Goal: Find specific page/section: Find specific page/section

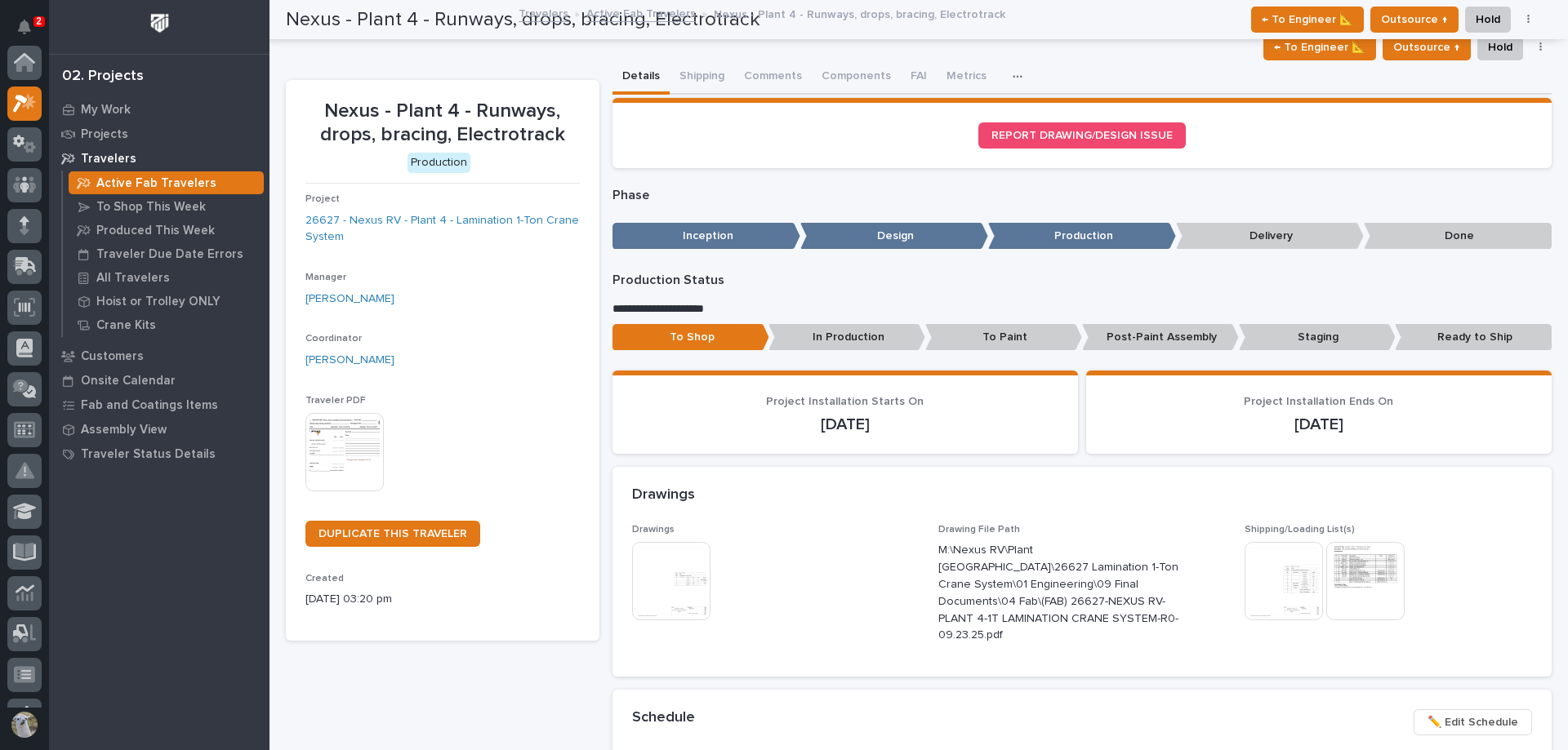
scroll to position [41, 0]
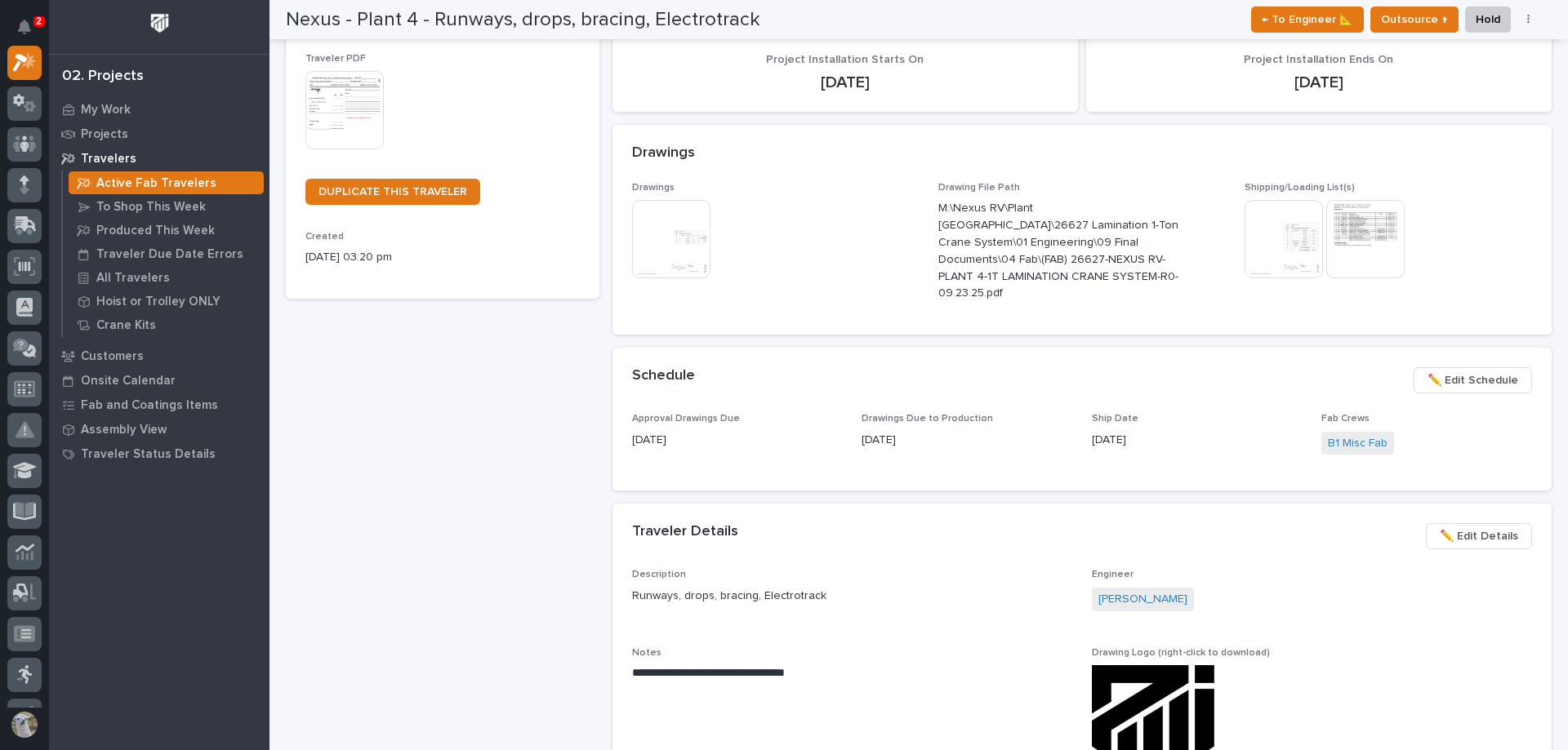
drag, startPoint x: 1165, startPoint y: 576, endPoint x: 1449, endPoint y: 642, distance: 291.6
click at [1449, 647] on p "Drawing Logo (right-click to download)" at bounding box center [1312, 653] width 441 height 11
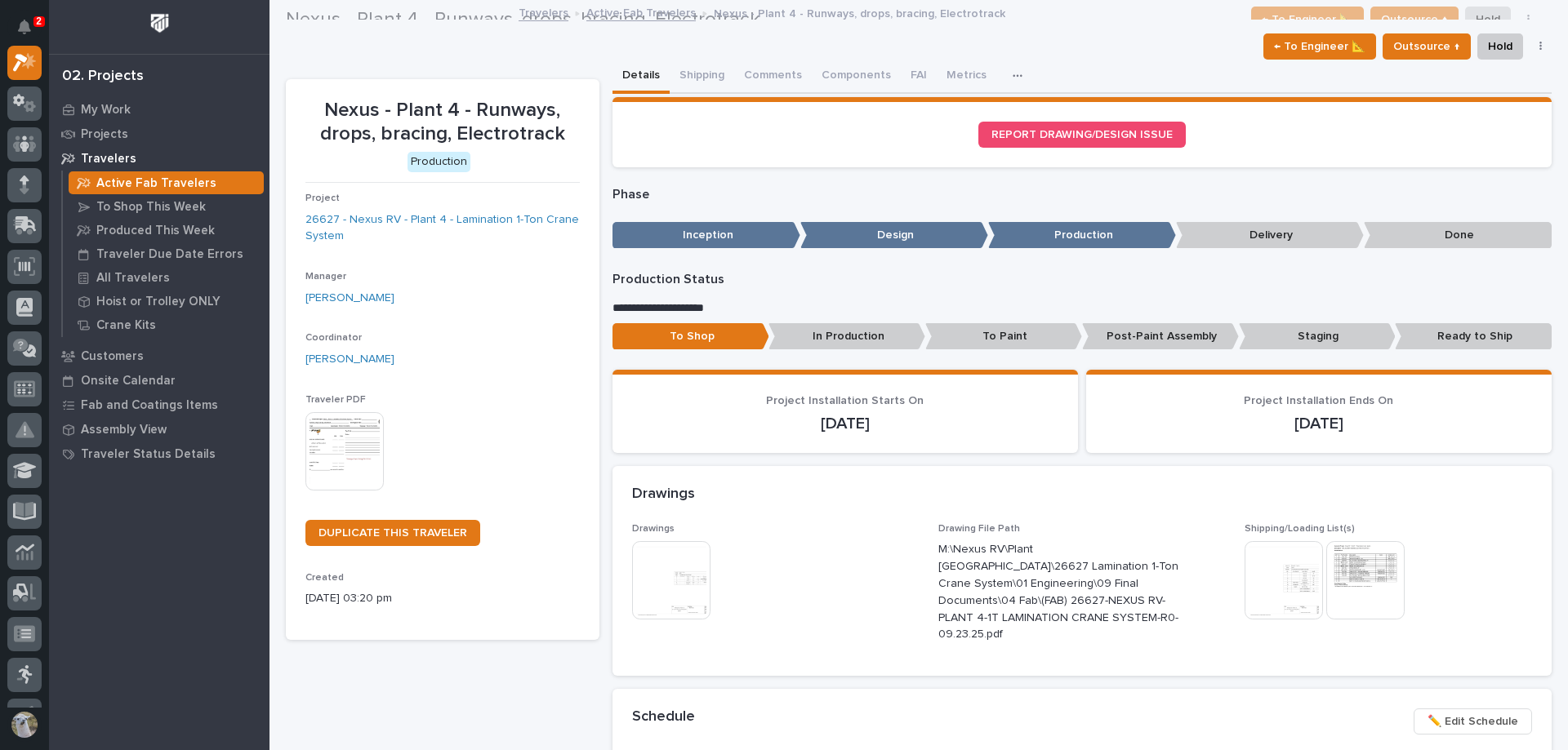
scroll to position [0, 0]
click at [39, 18] on p "2" at bounding box center [39, 21] width 6 height 11
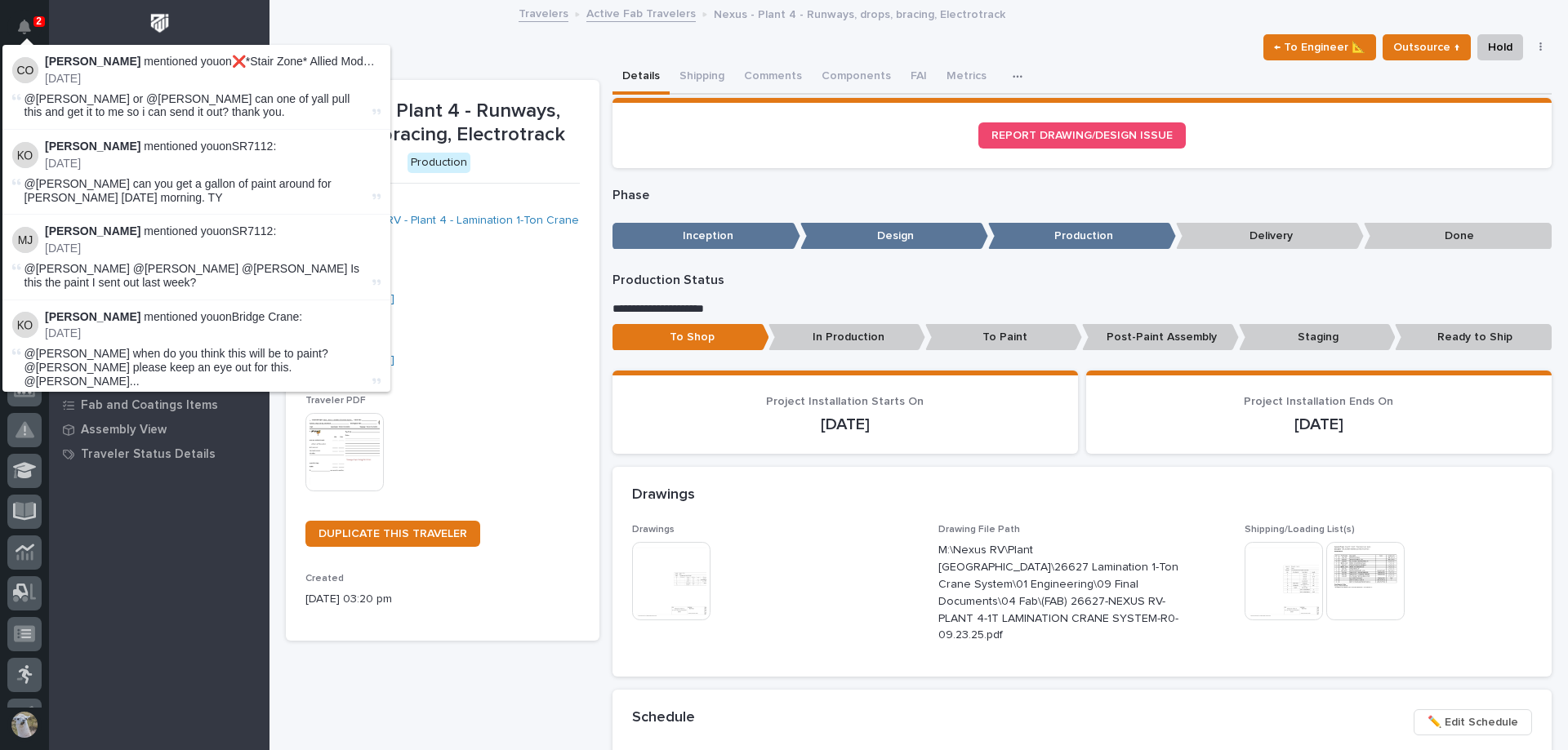
click at [431, 52] on div "← To Engineer 📐 Outsource ↑ Hold Cancel Change Traveler Type Regenerate PDF Gen…" at bounding box center [918, 48] width 1266 height 26
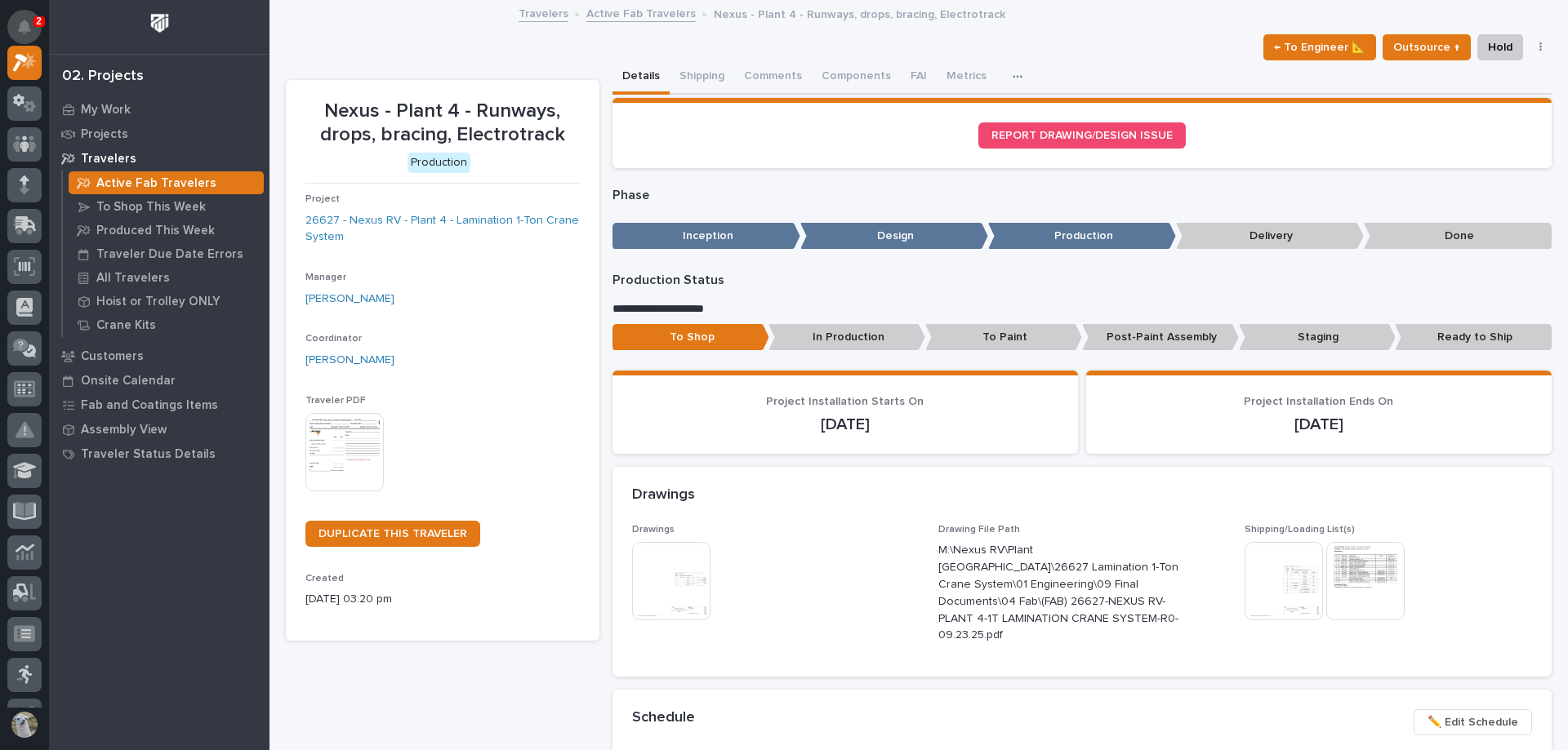
click at [23, 21] on icon "Notifications" at bounding box center [24, 27] width 13 height 15
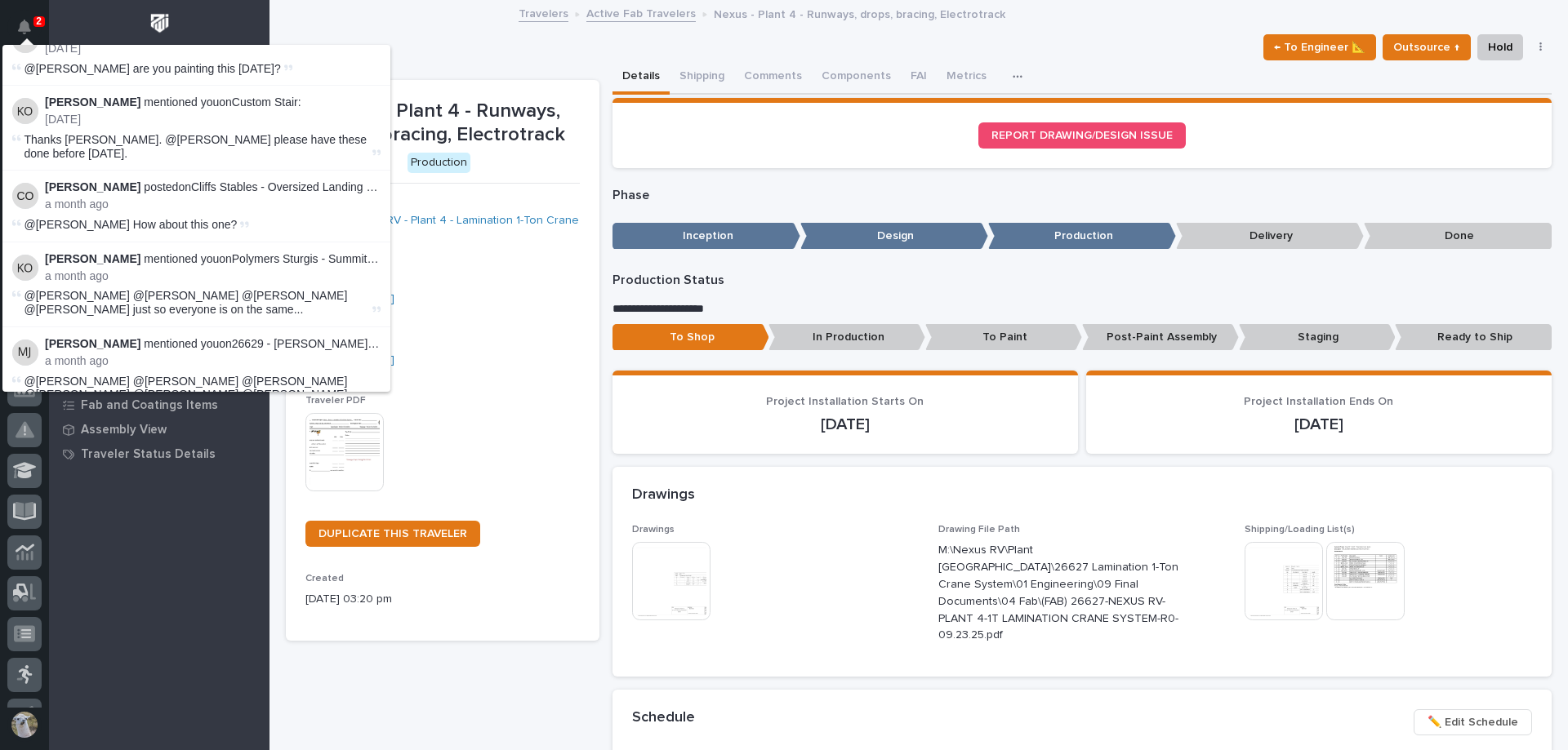
scroll to position [933, 0]
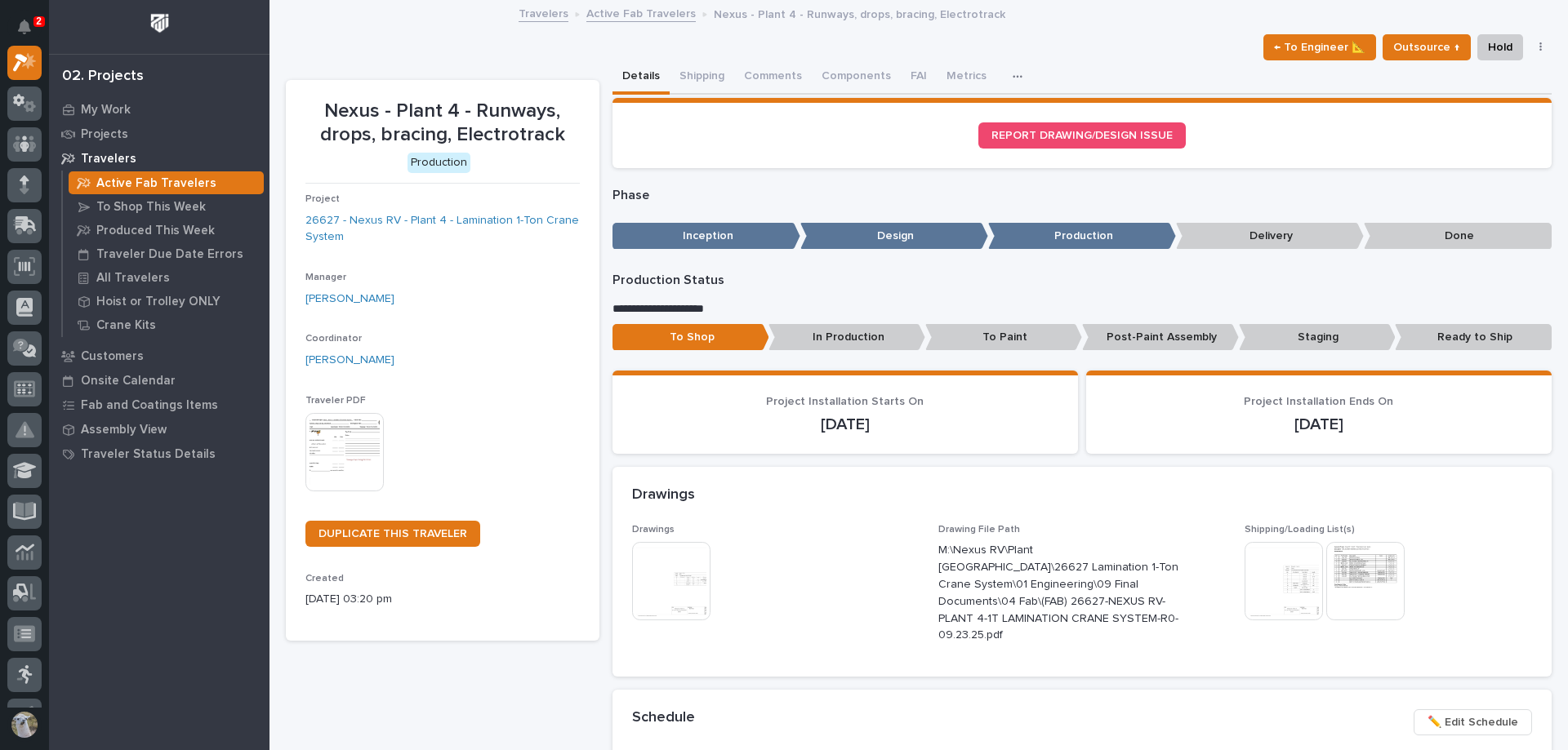
click at [618, 9] on link "Active Fab Travelers" at bounding box center [640, 13] width 109 height 19
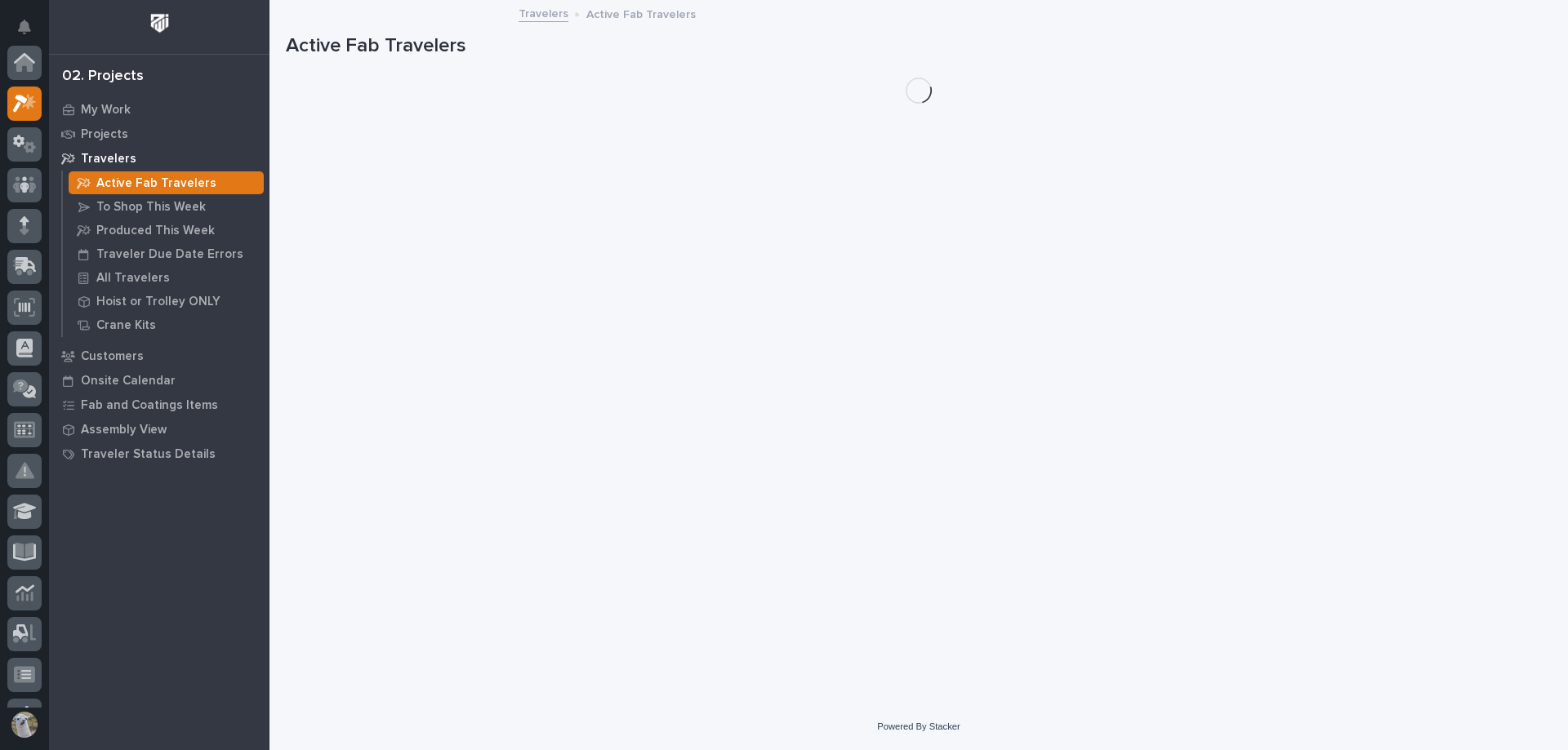
scroll to position [41, 0]
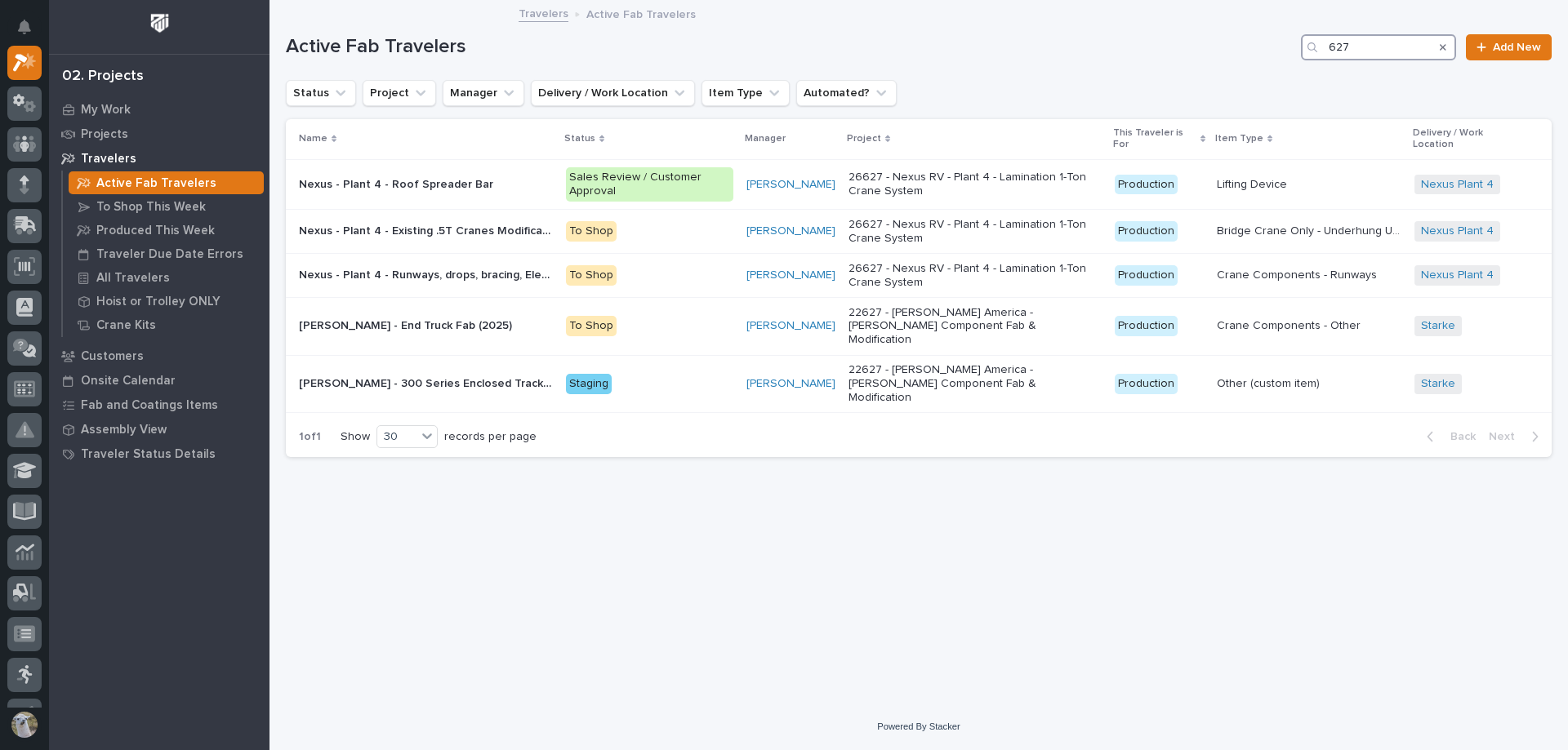
drag, startPoint x: 1383, startPoint y: 48, endPoint x: 1206, endPoint y: 76, distance: 179.2
click at [1210, 75] on div "Active Fab Travelers 627 Add New" at bounding box center [918, 41] width 1266 height 78
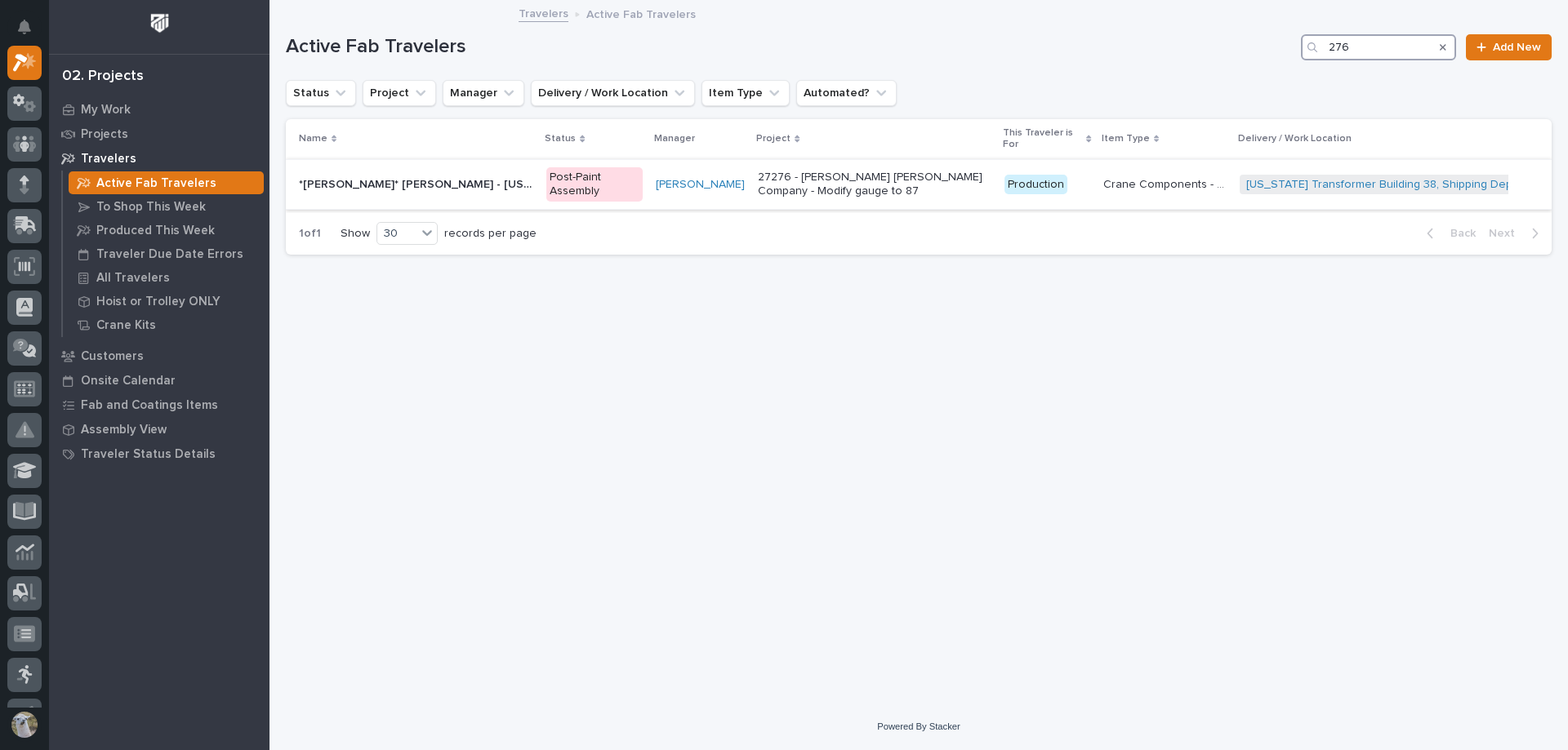
type input "276"
click at [449, 193] on div "*[PERSON_NAME]* [PERSON_NAME] - [US_STATE] Transformer Building 38, Shipping De…" at bounding box center [415, 185] width 234 height 27
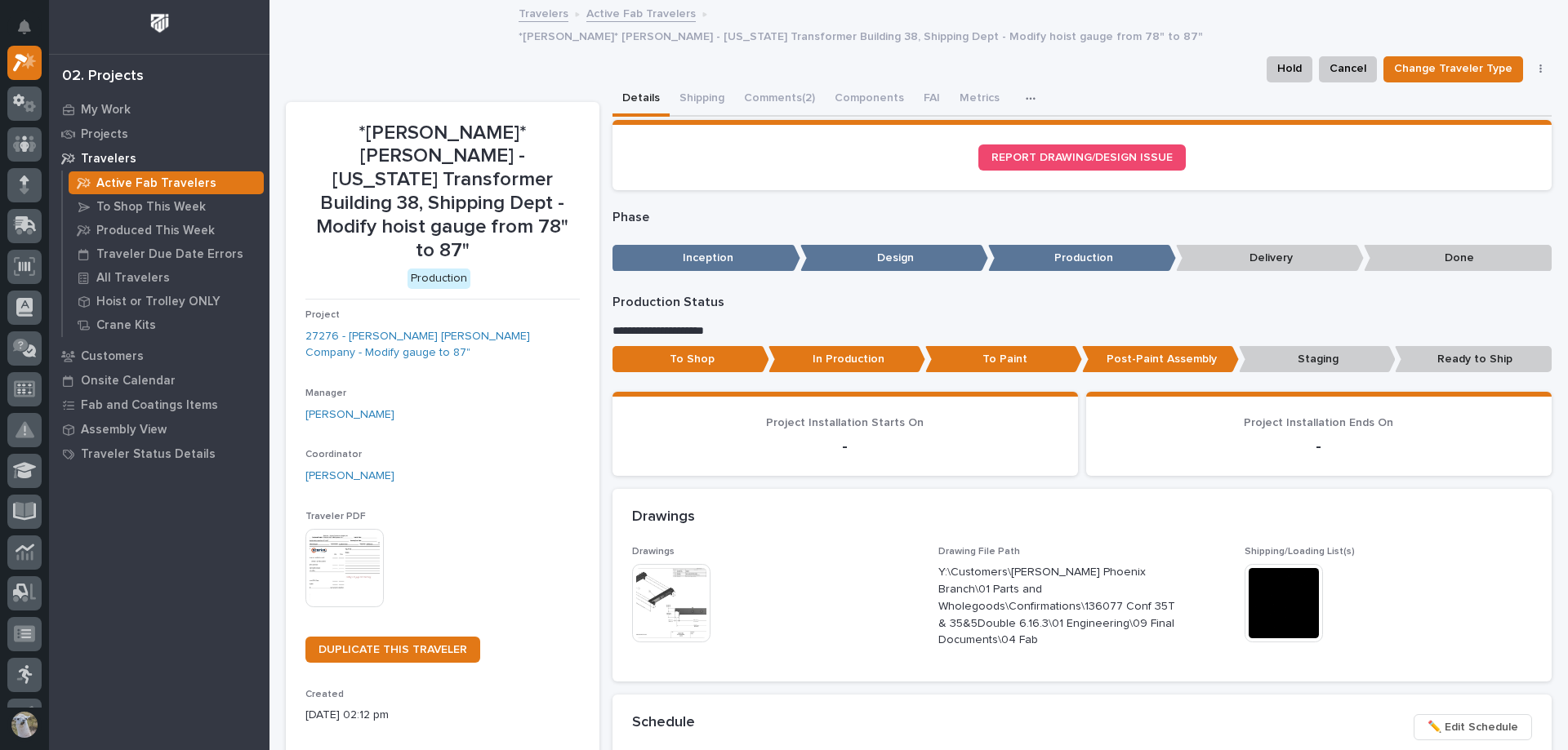
scroll to position [163, 0]
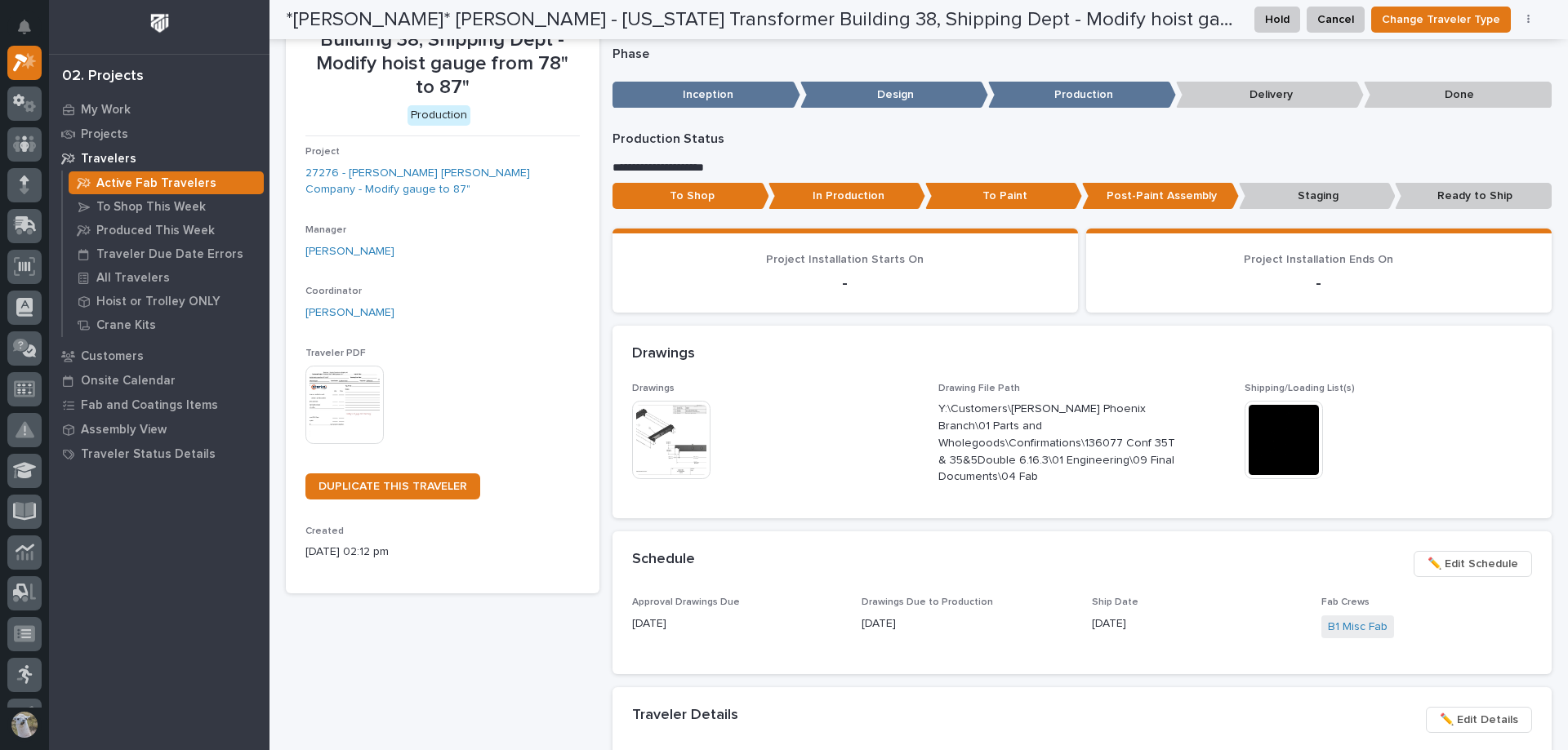
click at [664, 412] on img at bounding box center [671, 440] width 78 height 78
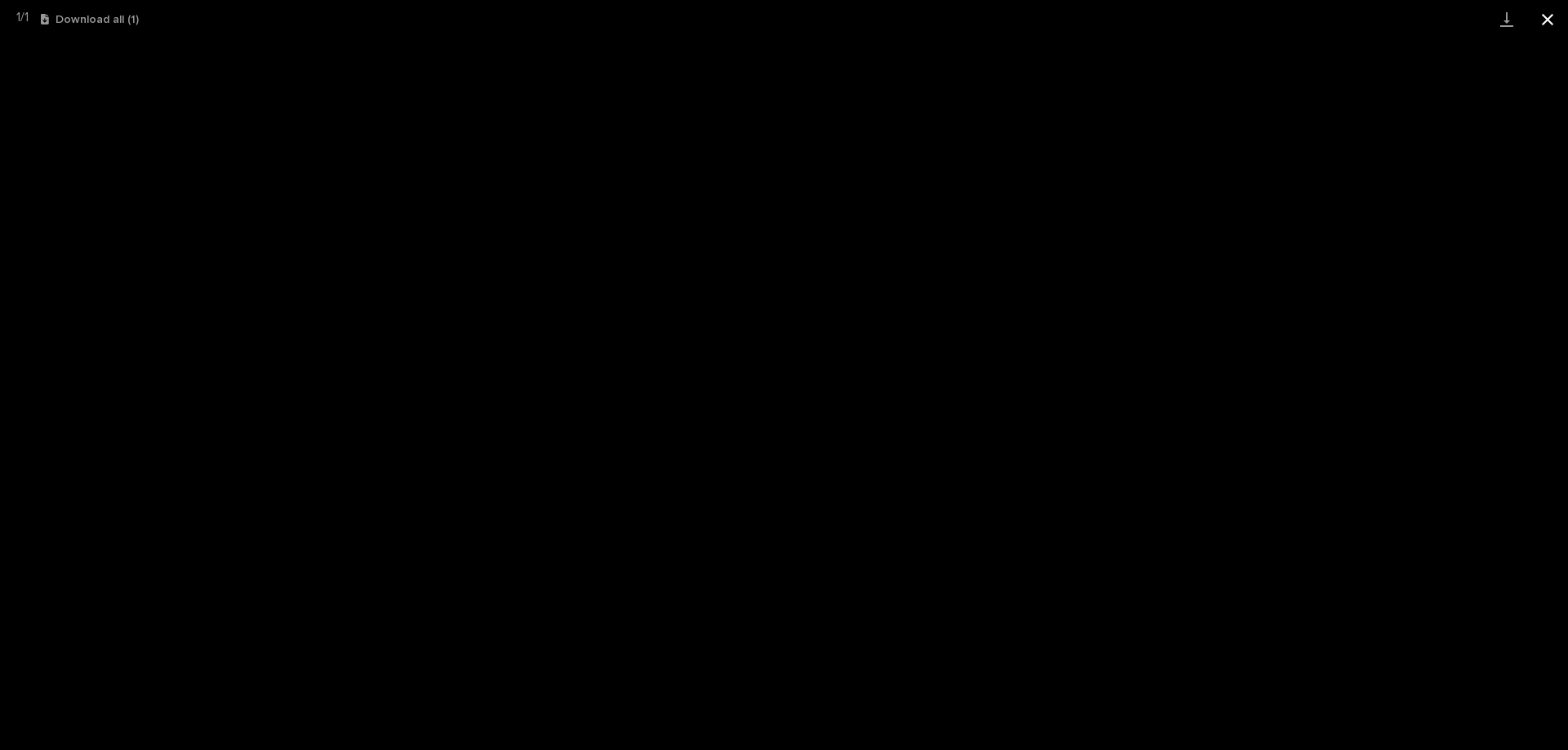
click at [1556, 24] on button "Close gallery" at bounding box center [1547, 19] width 41 height 38
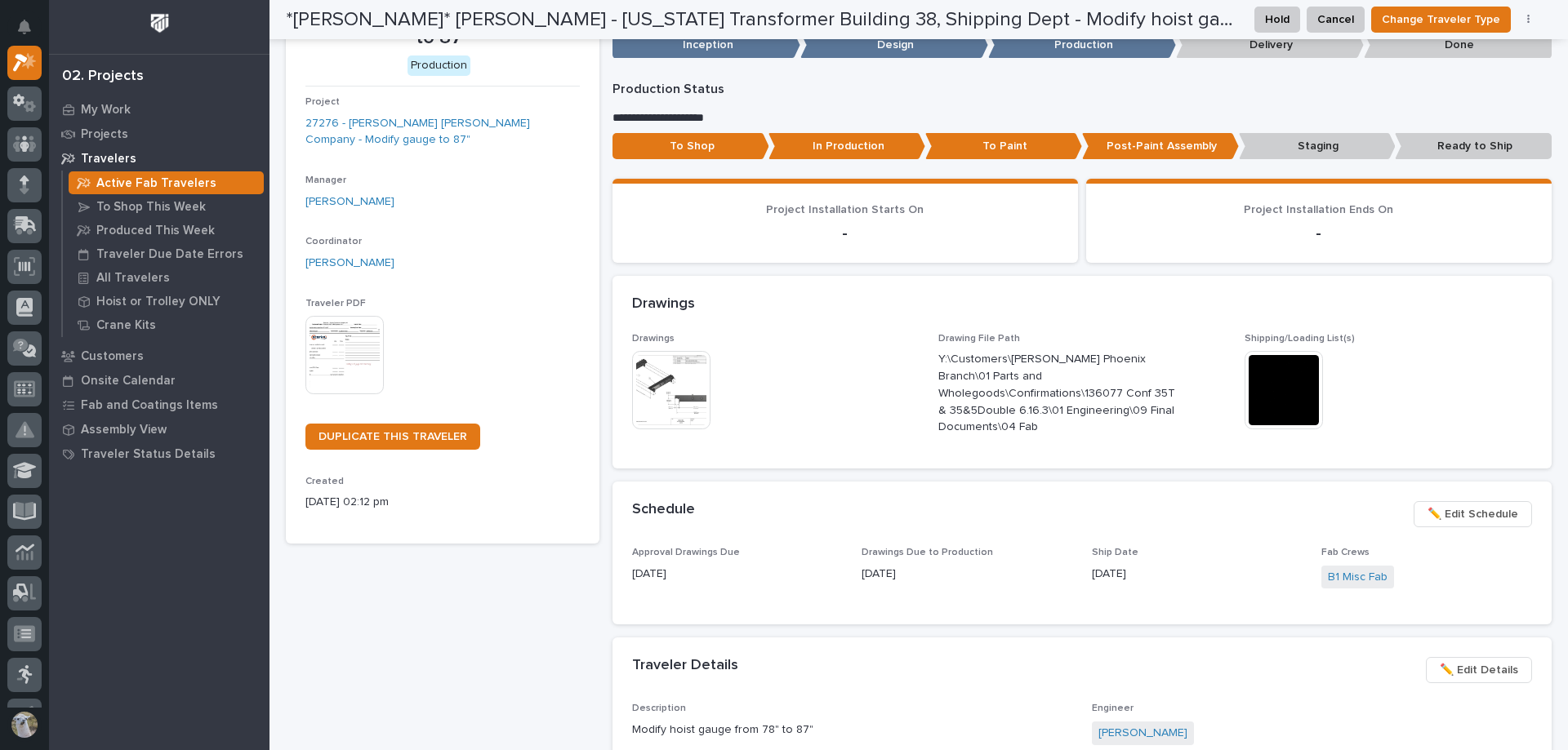
scroll to position [326, 0]
